Goal: Information Seeking & Learning: Understand process/instructions

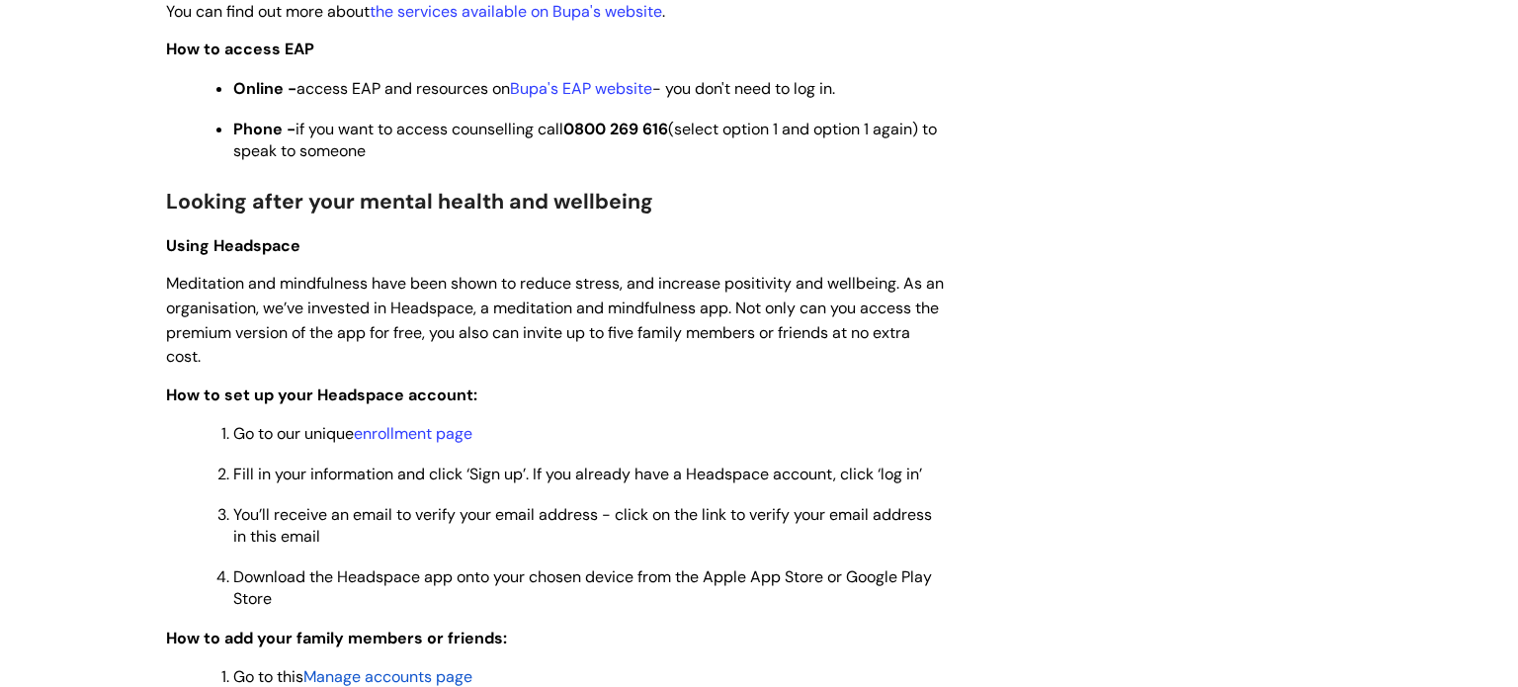
scroll to position [1285, 0]
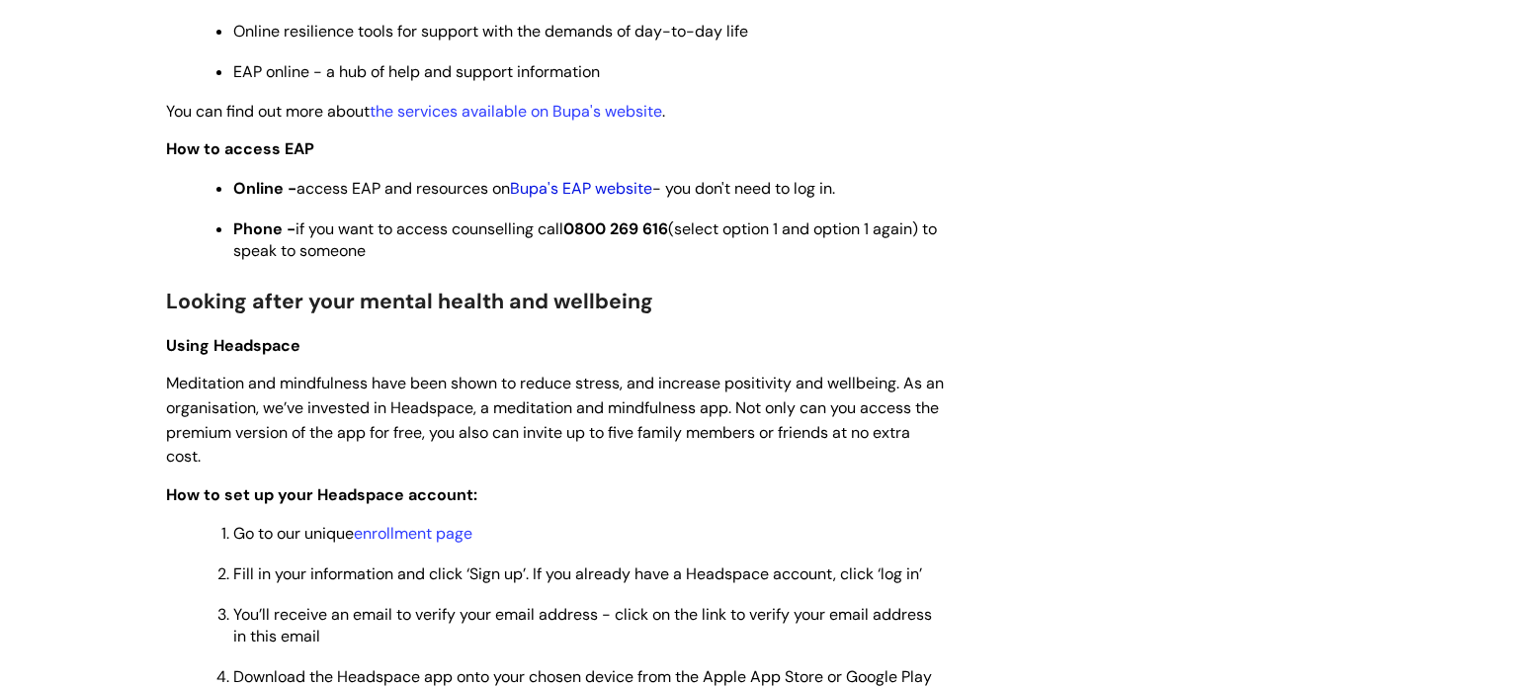
click at [614, 197] on link "Bupa's EAP website" at bounding box center [581, 188] width 142 height 21
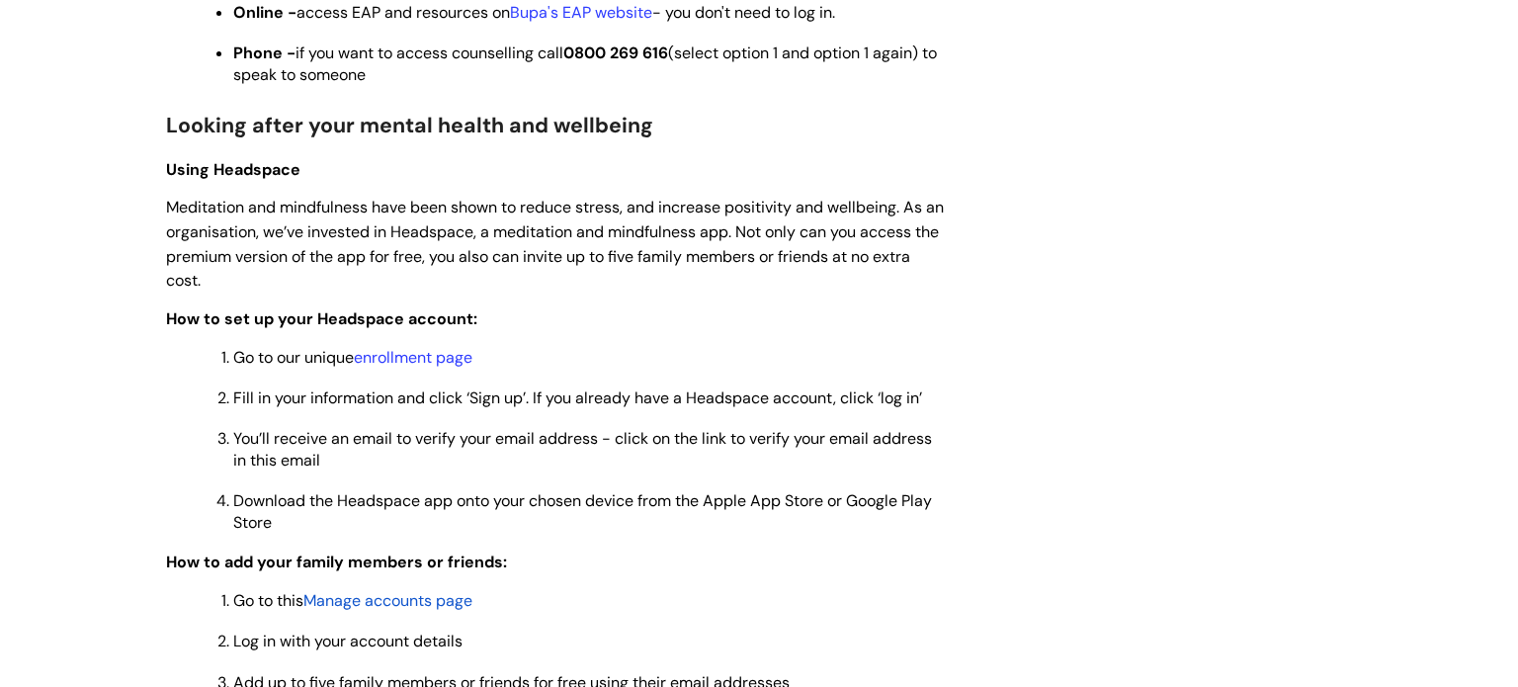
scroll to position [1463, 0]
click at [418, 366] on link "enrollment page" at bounding box center [413, 355] width 119 height 21
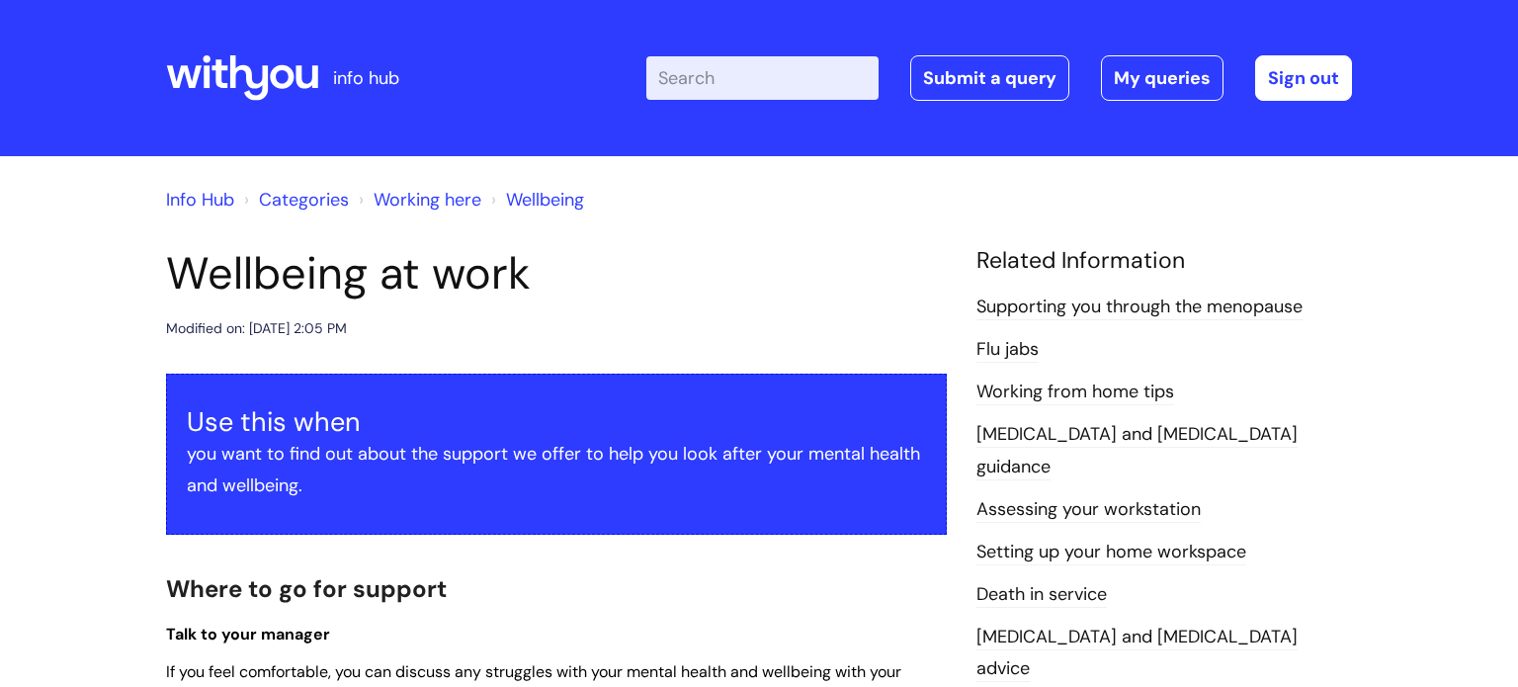
scroll to position [1463, 0]
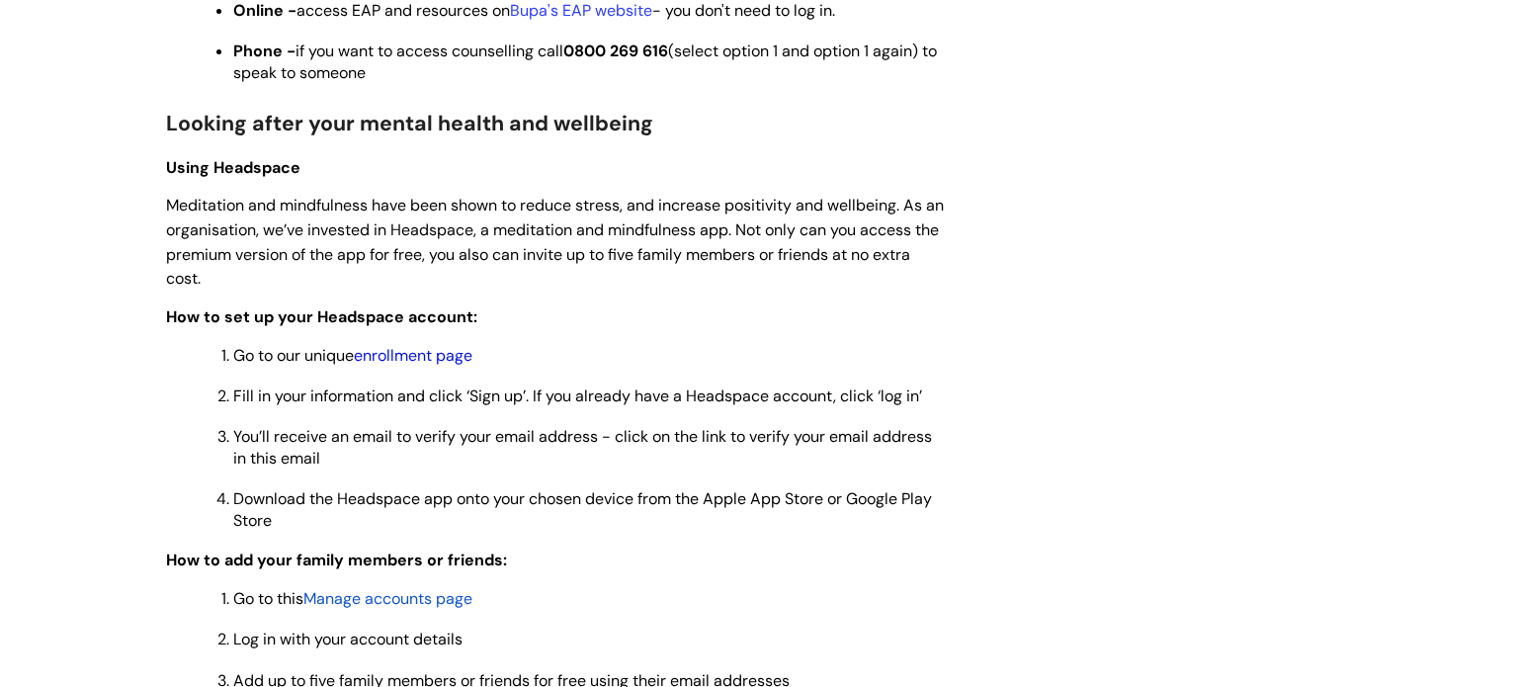
click at [418, 366] on link "enrollment page" at bounding box center [413, 355] width 119 height 21
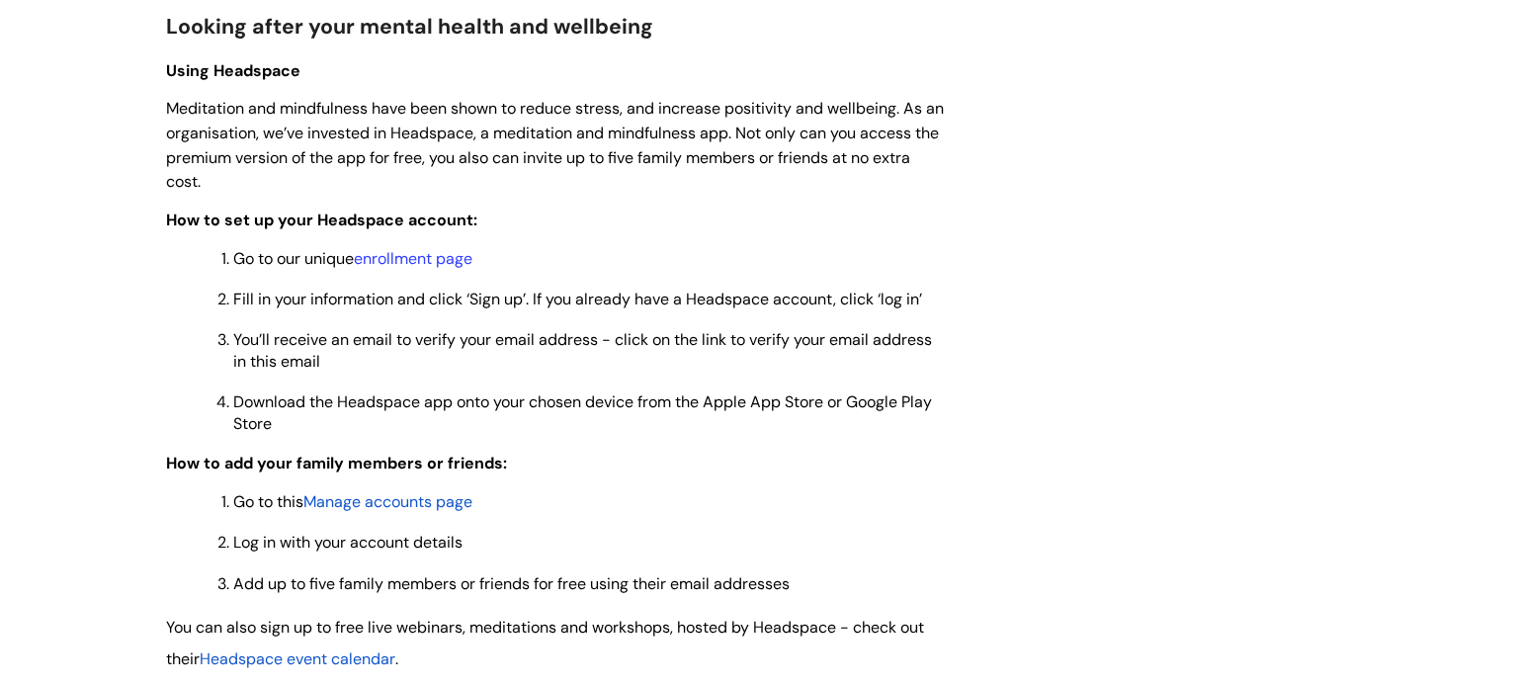
scroll to position [1642, 0]
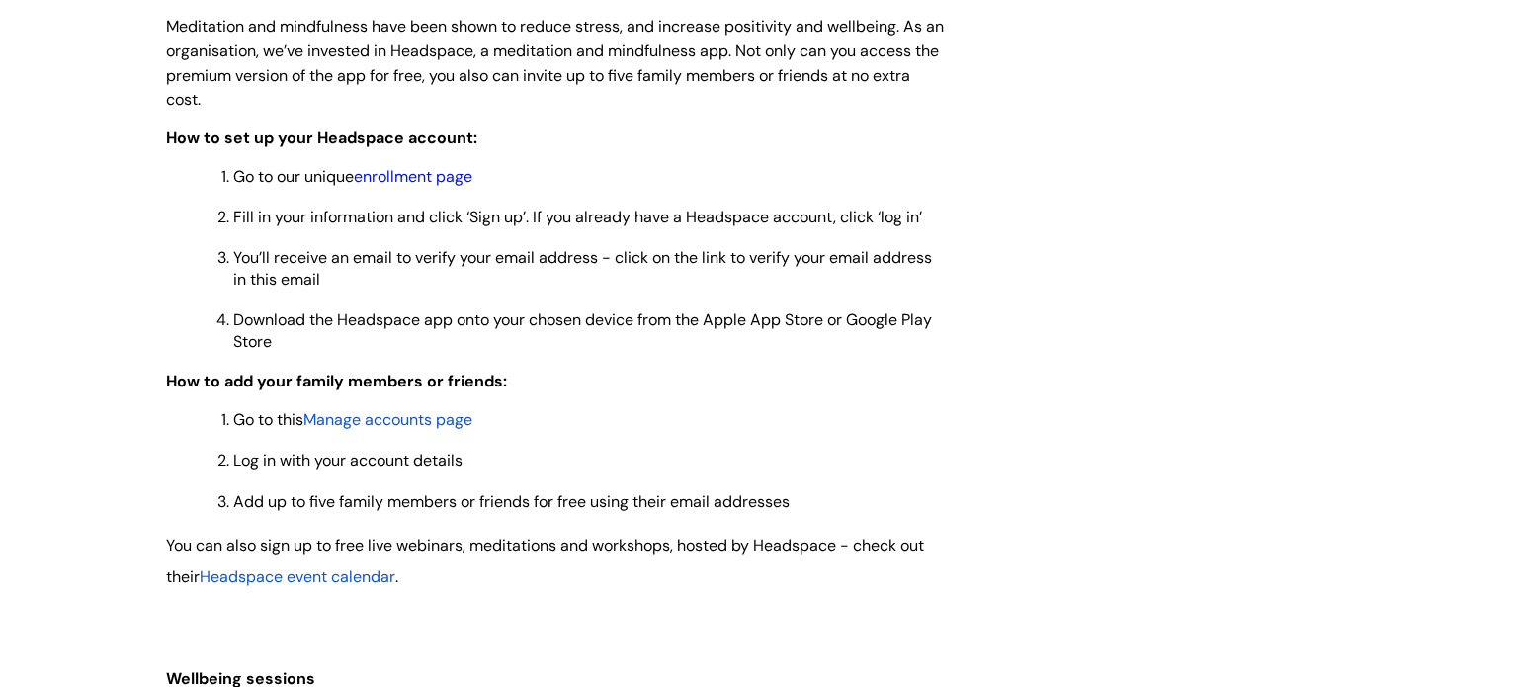
click at [429, 187] on link "enrollment page" at bounding box center [413, 176] width 119 height 21
